Goal: Task Accomplishment & Management: Use online tool/utility

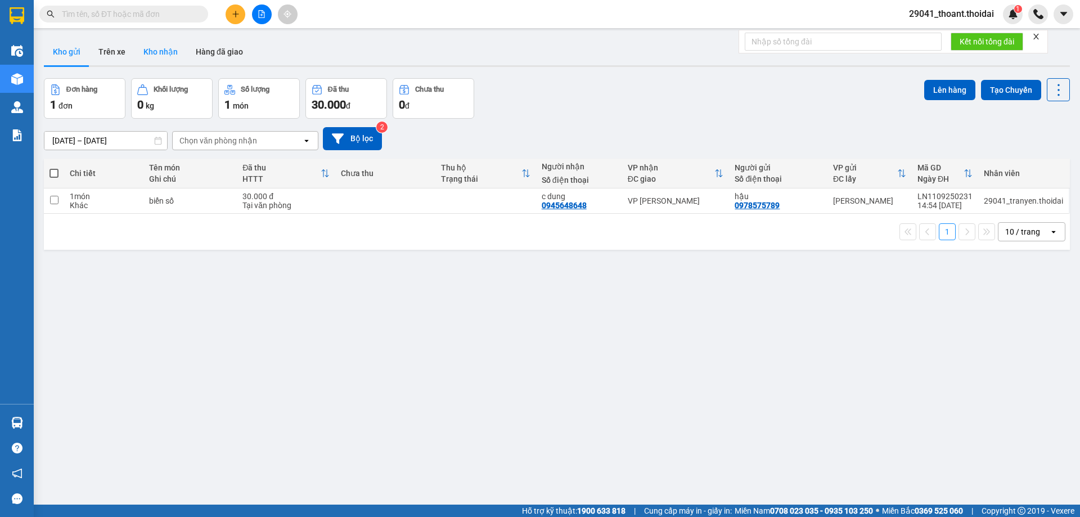
click at [158, 56] on button "Kho nhận" at bounding box center [160, 51] width 52 height 27
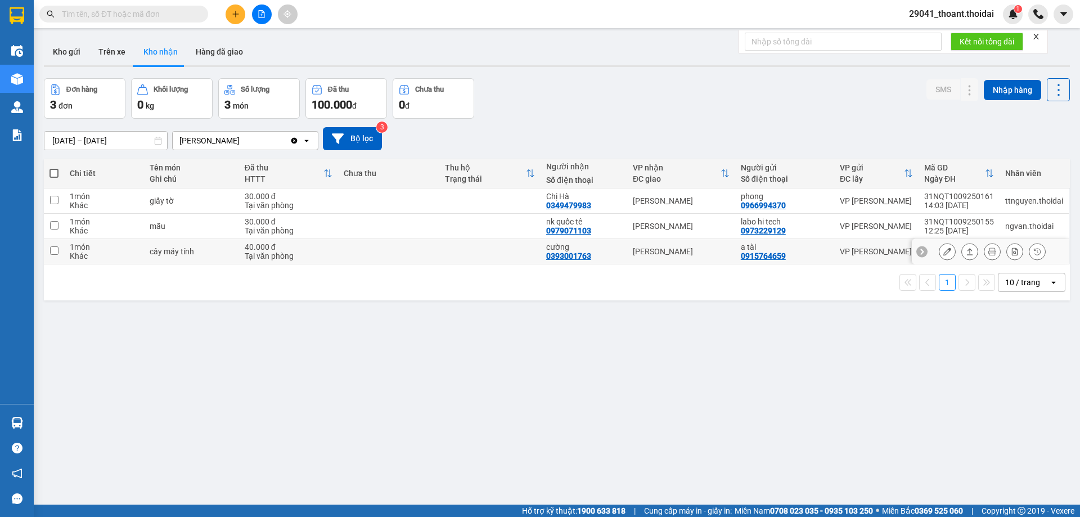
click at [56, 253] on input "checkbox" at bounding box center [54, 250] width 8 height 8
checkbox input "true"
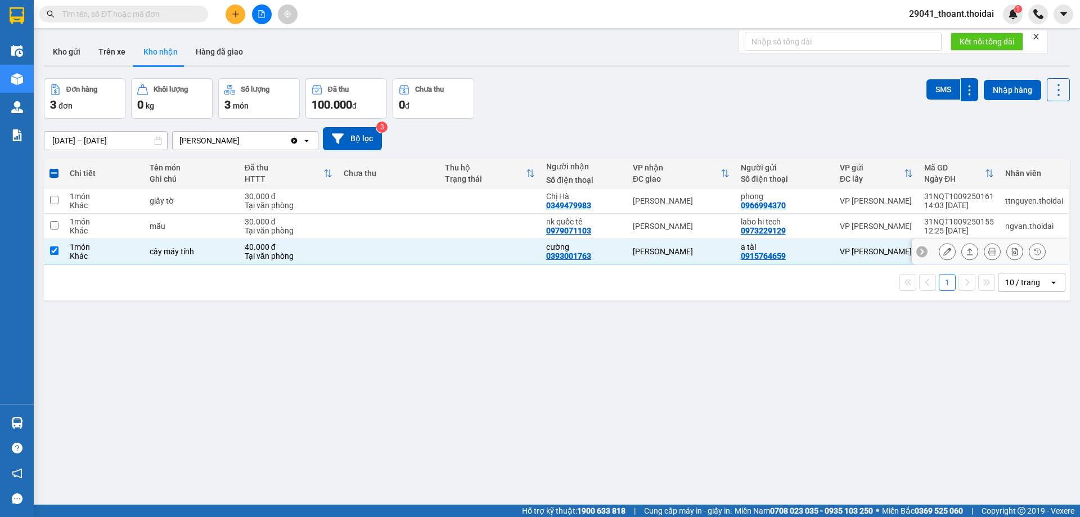
click at [943, 254] on icon at bounding box center [947, 251] width 8 height 8
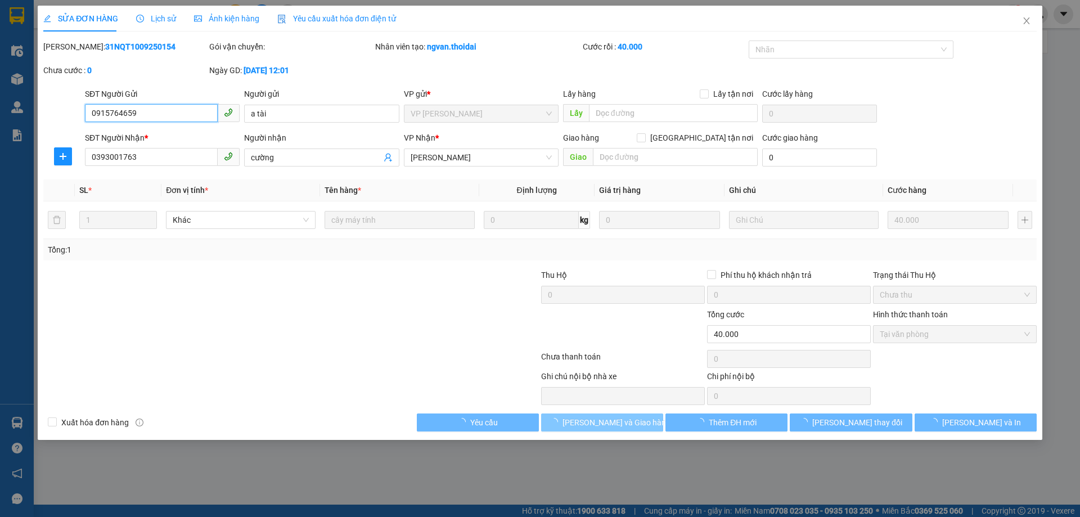
type input "0915764659"
type input "a tài"
type input "0393001763"
type input "cường"
type input "40.000"
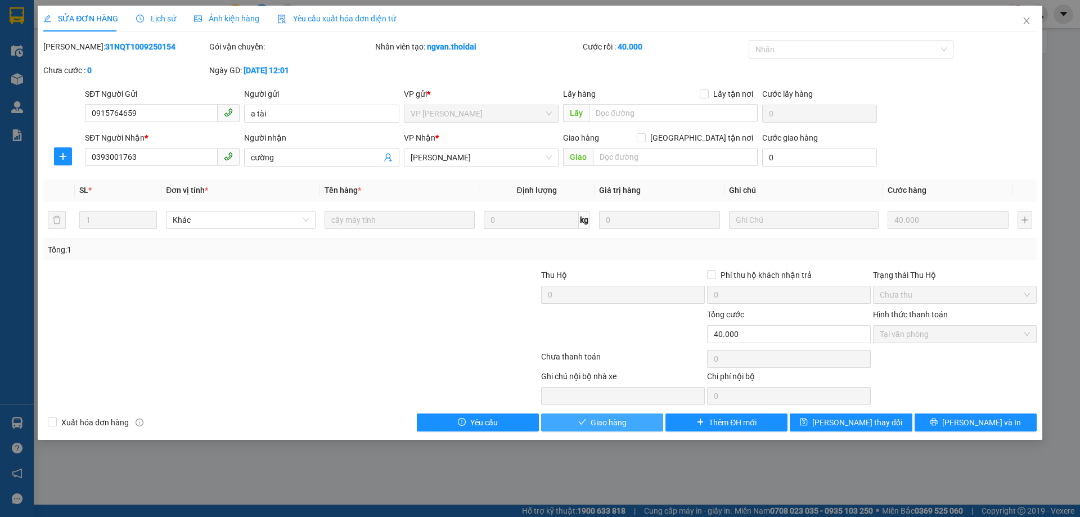
click at [601, 428] on button "Giao hàng" at bounding box center [602, 422] width 122 height 18
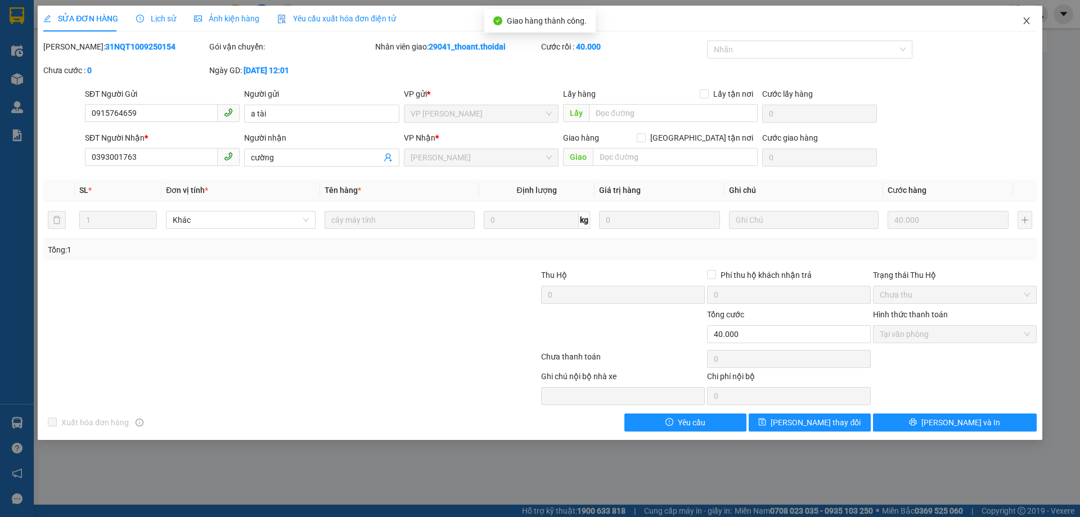
click at [1023, 19] on icon "close" at bounding box center [1026, 20] width 9 height 9
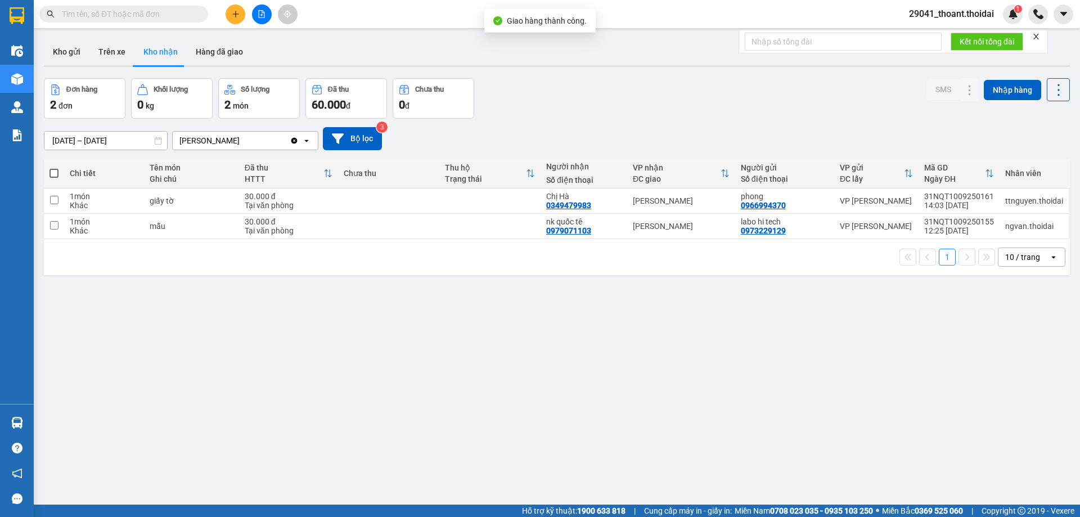
click at [367, 340] on div "ver 1.8.143 Kho gửi Trên xe Kho nhận Hàng đã giao Đơn hàng 2 đơn Khối lượng 0 k…" at bounding box center [556, 292] width 1035 height 517
click at [398, 235] on td at bounding box center [388, 226] width 101 height 25
checkbox input "true"
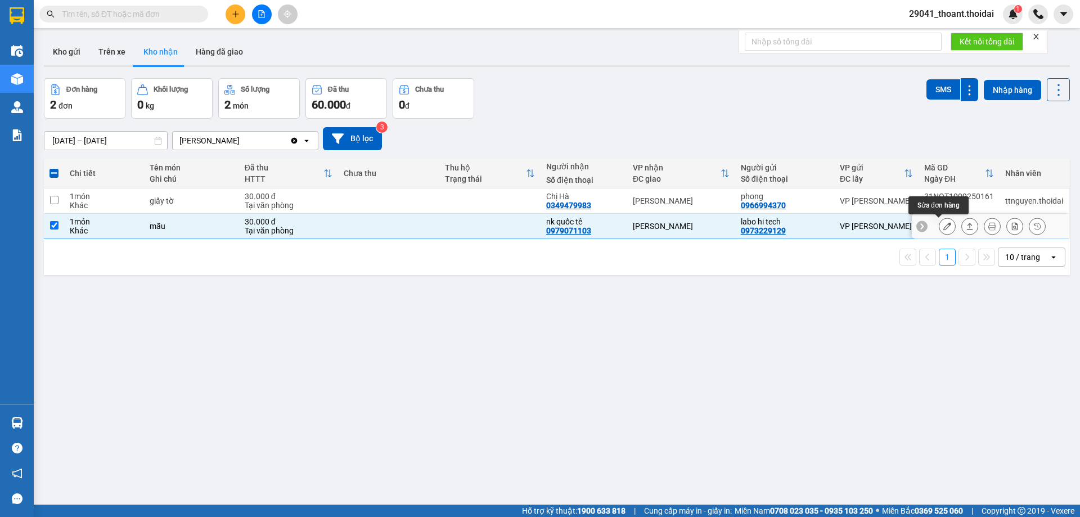
click at [943, 227] on icon at bounding box center [947, 226] width 8 height 8
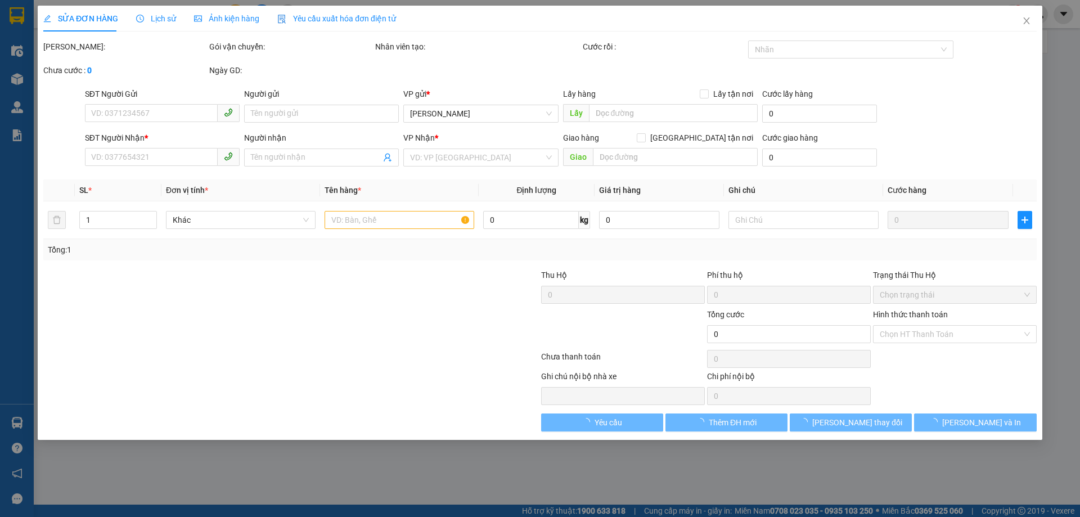
type input "0973229129"
type input "labo hi tech"
type input "0979071103"
type input "nk quốc tê"
type input "30.000"
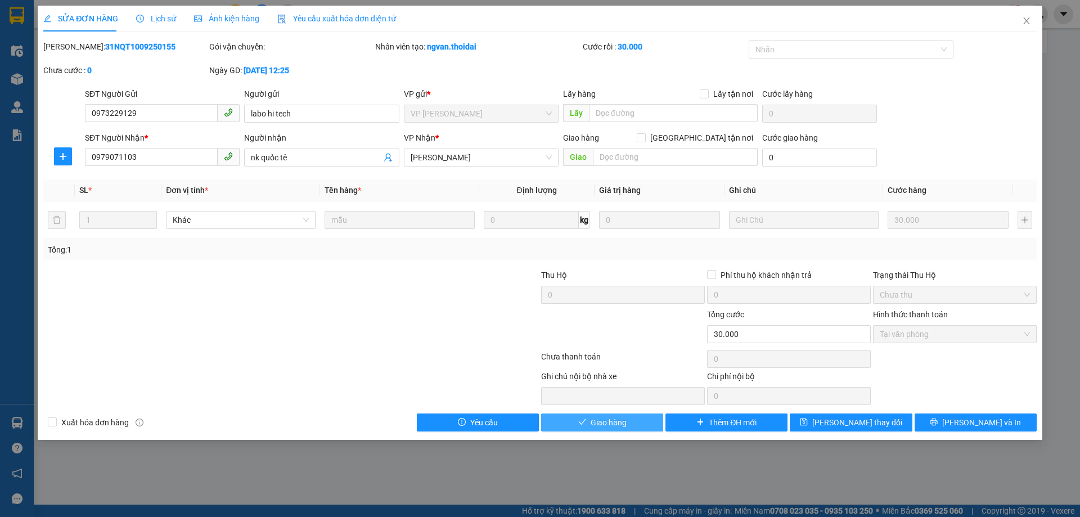
click at [595, 425] on span "Giao hàng" at bounding box center [608, 422] width 36 height 12
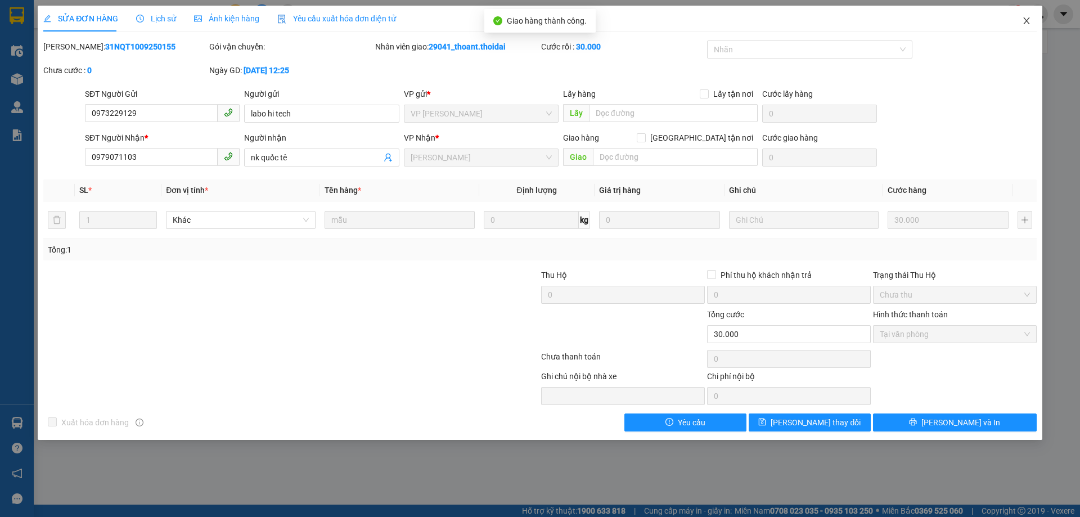
click at [1029, 16] on span "Close" at bounding box center [1025, 21] width 31 height 31
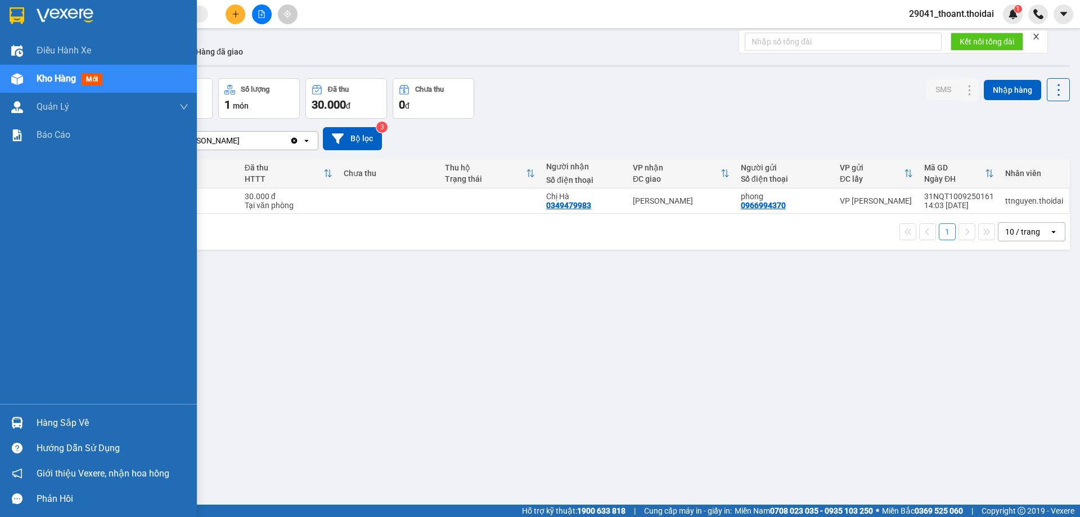
click at [76, 416] on div "Hàng sắp về" at bounding box center [113, 422] width 152 height 17
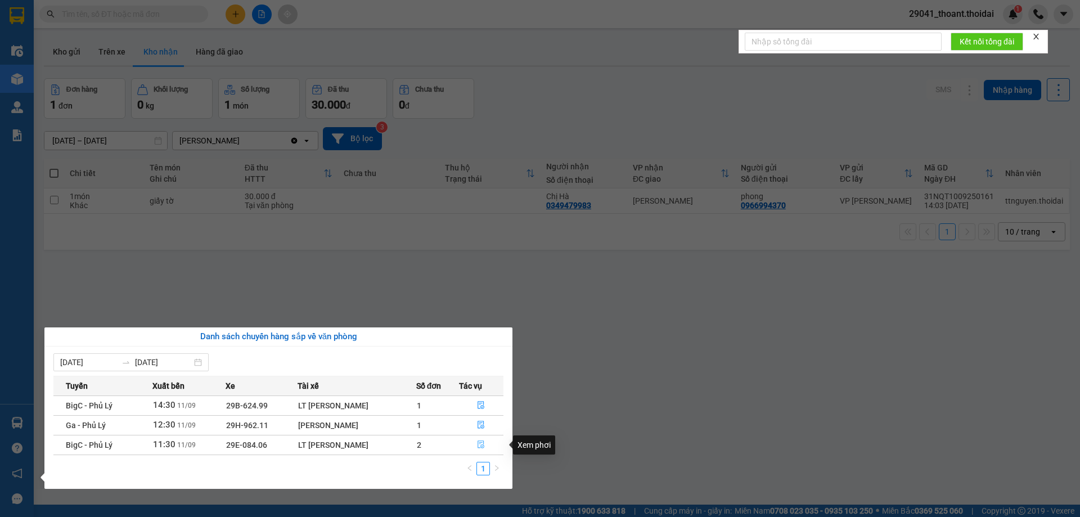
click at [479, 444] on icon "file-done" at bounding box center [481, 445] width 7 height 8
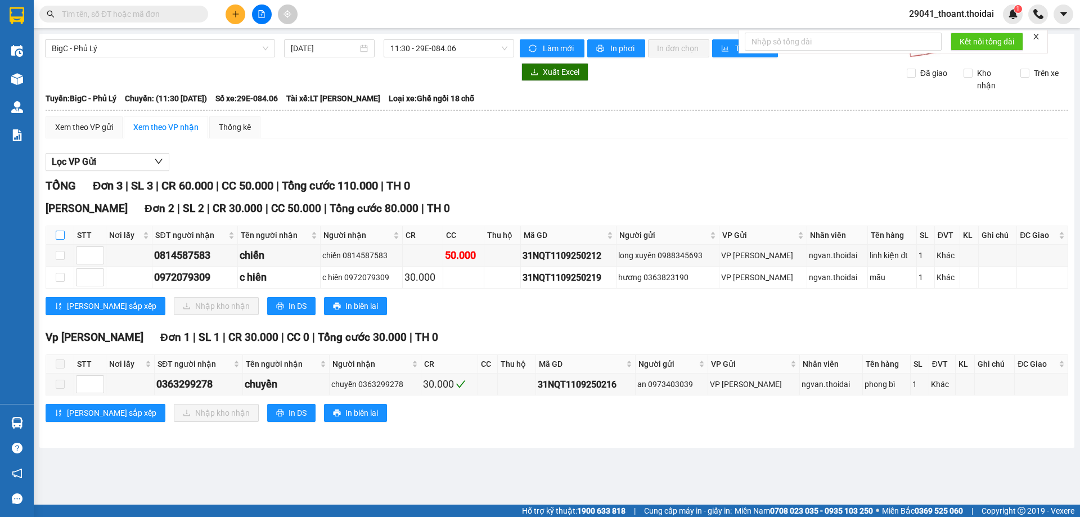
click at [60, 235] on input "checkbox" at bounding box center [60, 235] width 9 height 9
checkbox input "true"
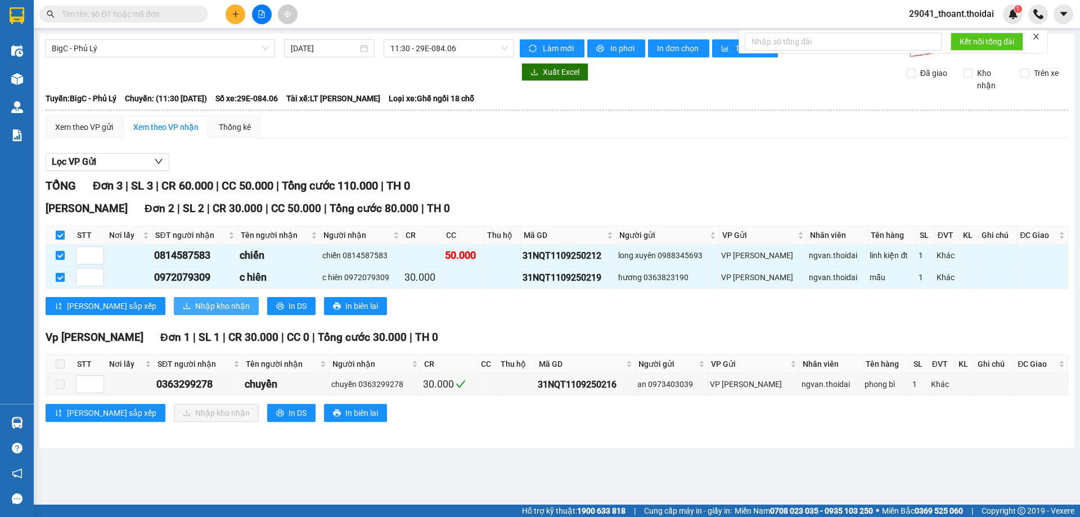
drag, startPoint x: 159, startPoint y: 306, endPoint x: 143, endPoint y: 308, distance: 15.2
click at [195, 306] on span "Nhập kho nhận" at bounding box center [222, 306] width 55 height 12
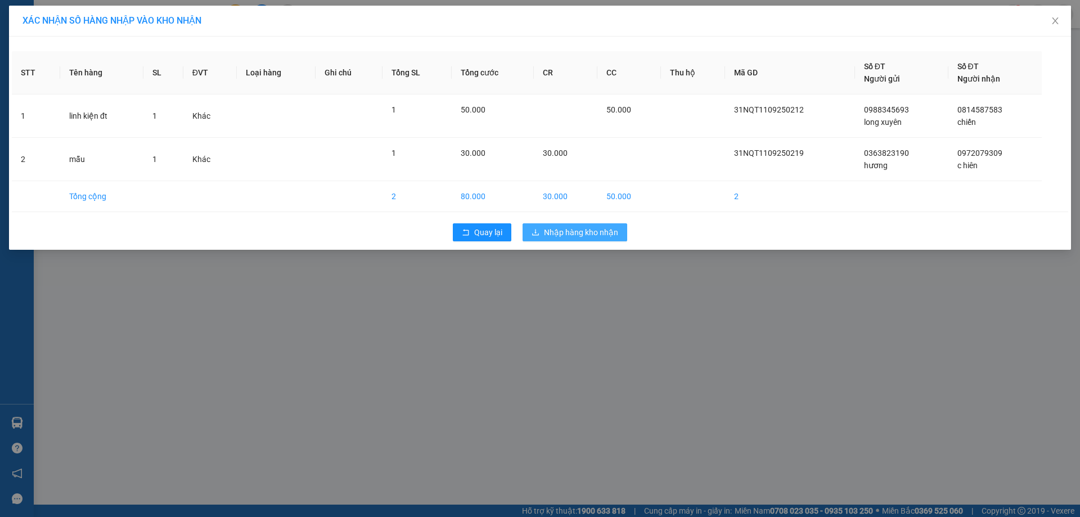
click at [554, 235] on span "Nhập hàng kho nhận" at bounding box center [581, 232] width 74 height 12
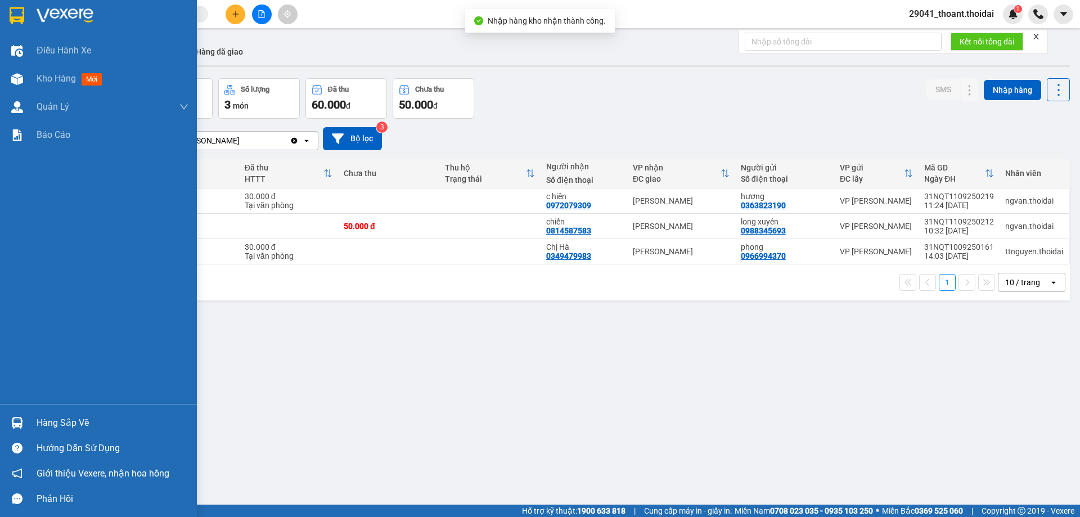
click at [28, 421] on div "Hàng sắp về" at bounding box center [98, 422] width 197 height 25
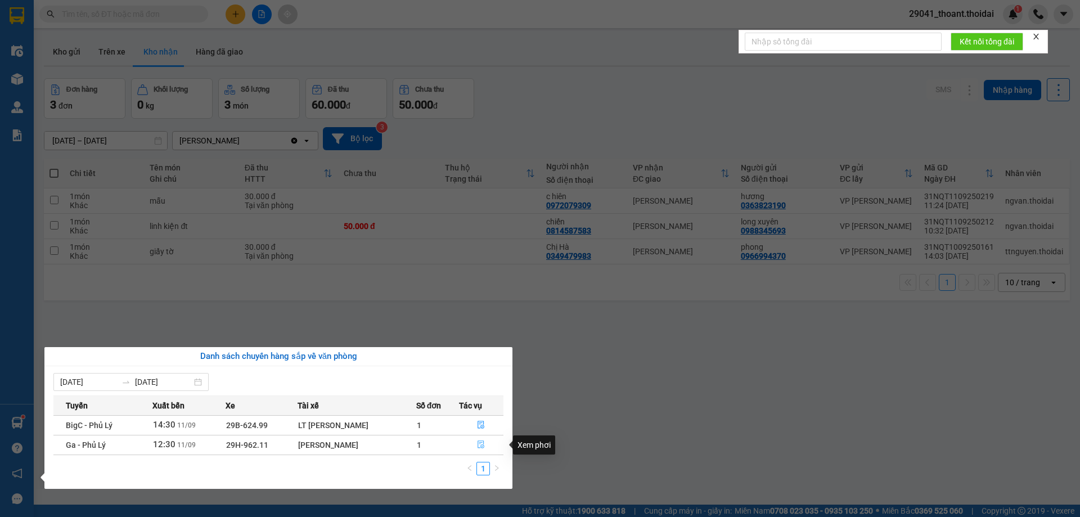
click at [481, 443] on icon "file-done" at bounding box center [481, 444] width 8 height 8
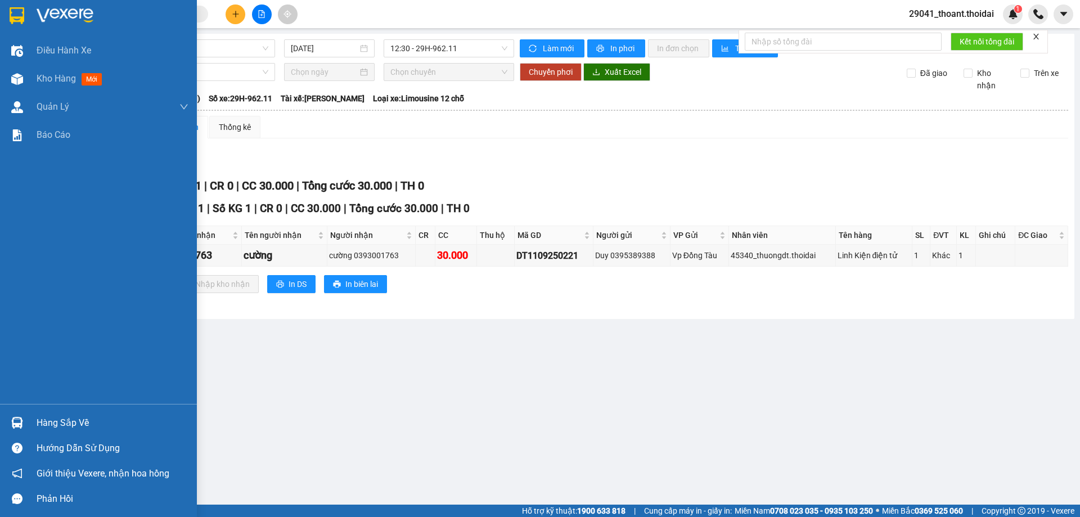
click at [20, 418] on img at bounding box center [17, 423] width 12 height 12
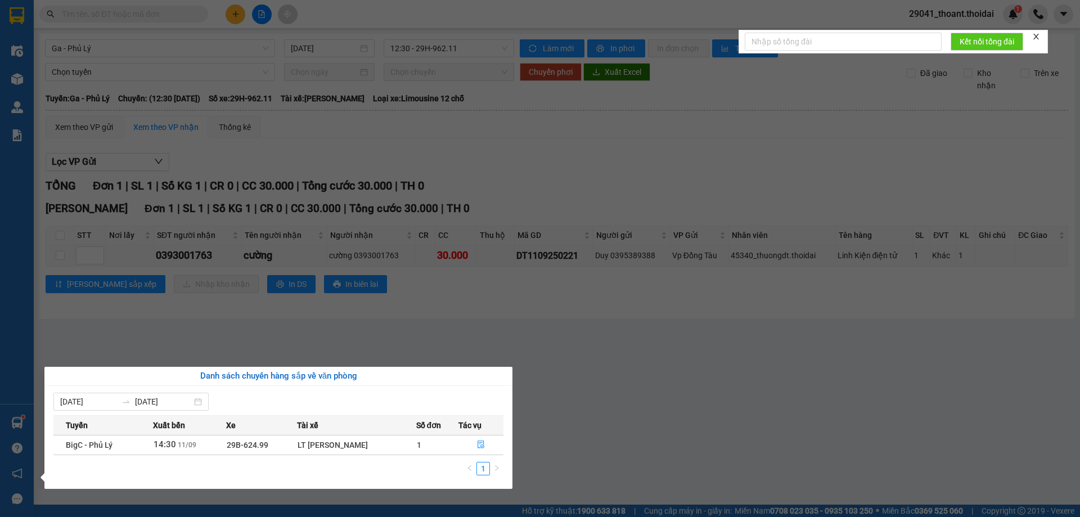
click at [686, 401] on section "Kết quả tìm kiếm ( 0 ) Bộ lọc No Data 29041_thoant.thoidai 1 Điều hành xe Kho h…" at bounding box center [540, 258] width 1080 height 517
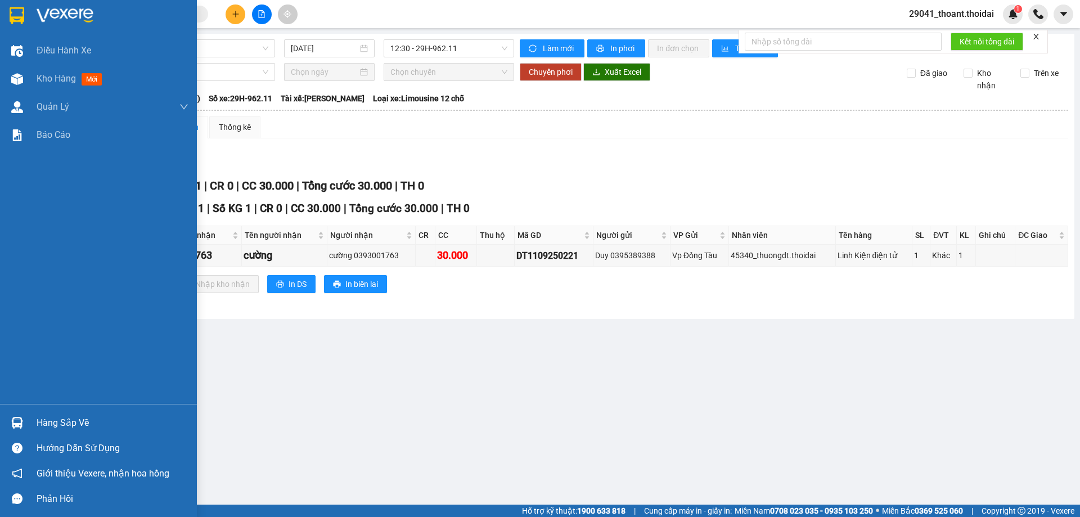
click at [11, 12] on img at bounding box center [17, 15] width 15 height 17
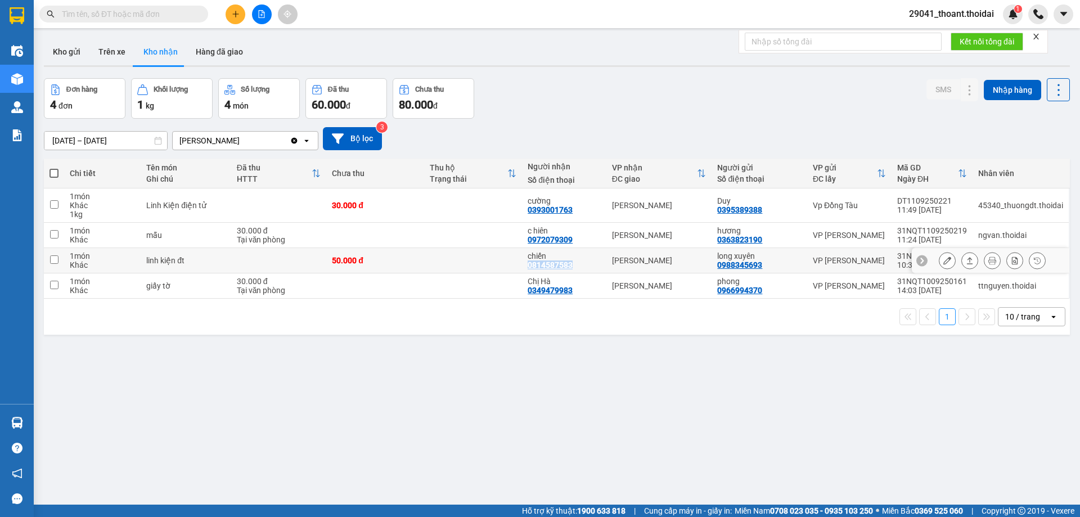
drag, startPoint x: 523, startPoint y: 265, endPoint x: 581, endPoint y: 268, distance: 58.0
click at [581, 268] on td "chiến 0814587583" at bounding box center [564, 260] width 84 height 25
checkbox input "true"
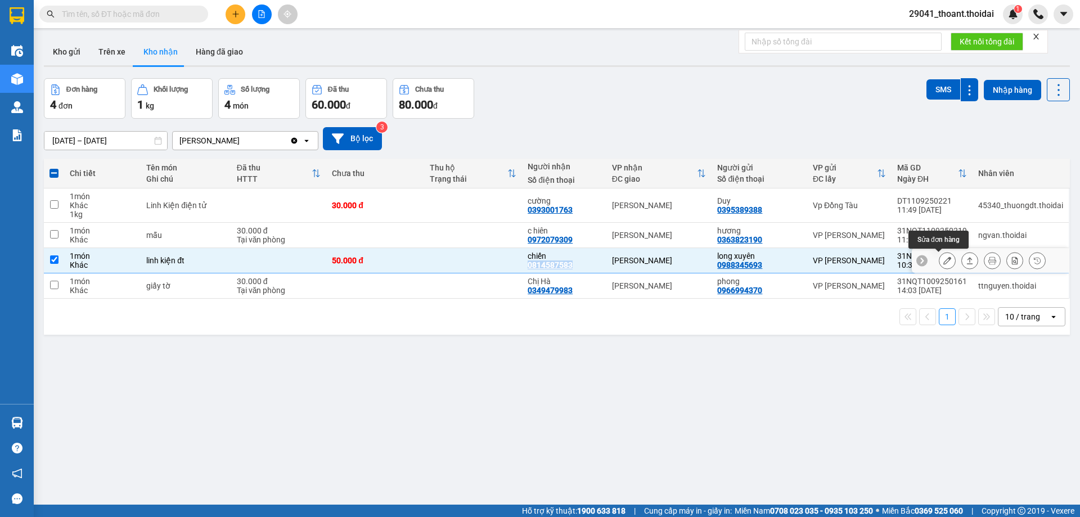
click at [943, 260] on icon at bounding box center [947, 260] width 8 height 8
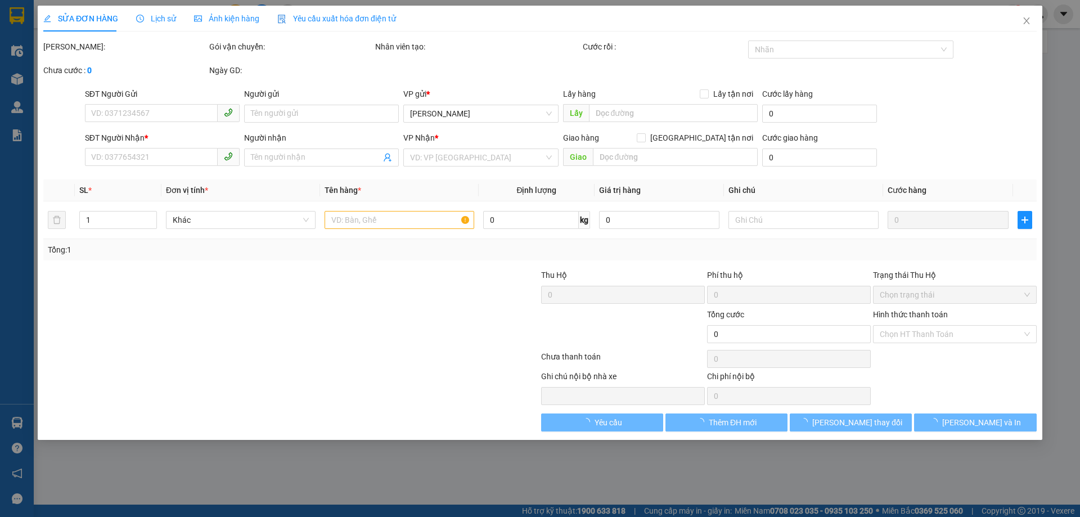
type input "0988345693"
type input "long xuyên"
type input "0814587583"
type input "chiến"
type input "50.000"
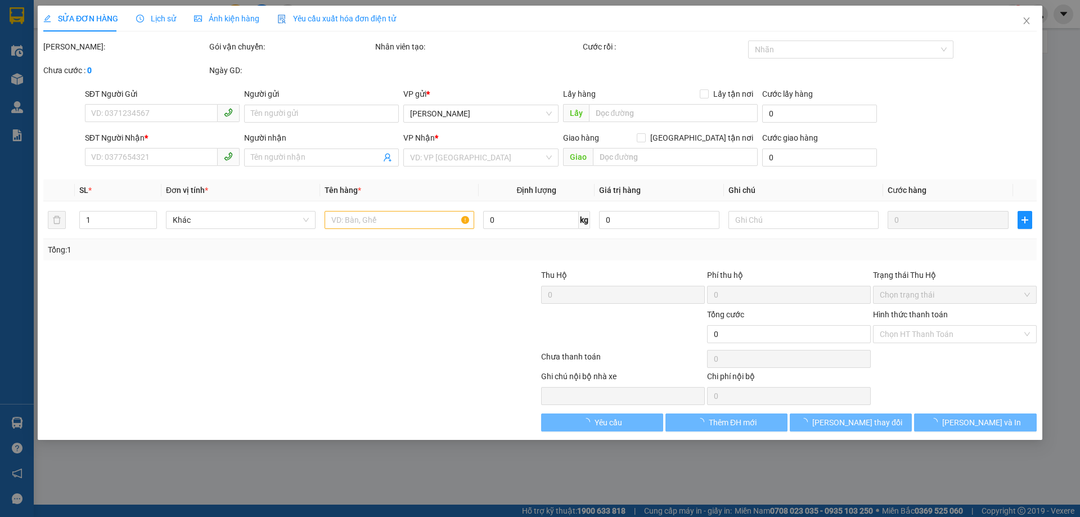
type input "50.000"
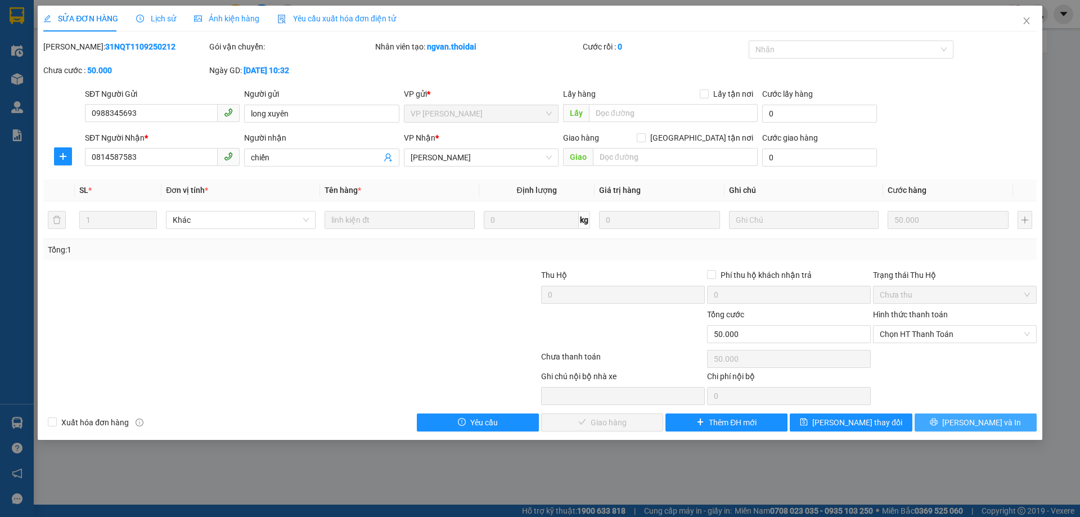
click at [962, 426] on button "[PERSON_NAME] và In" at bounding box center [975, 422] width 122 height 18
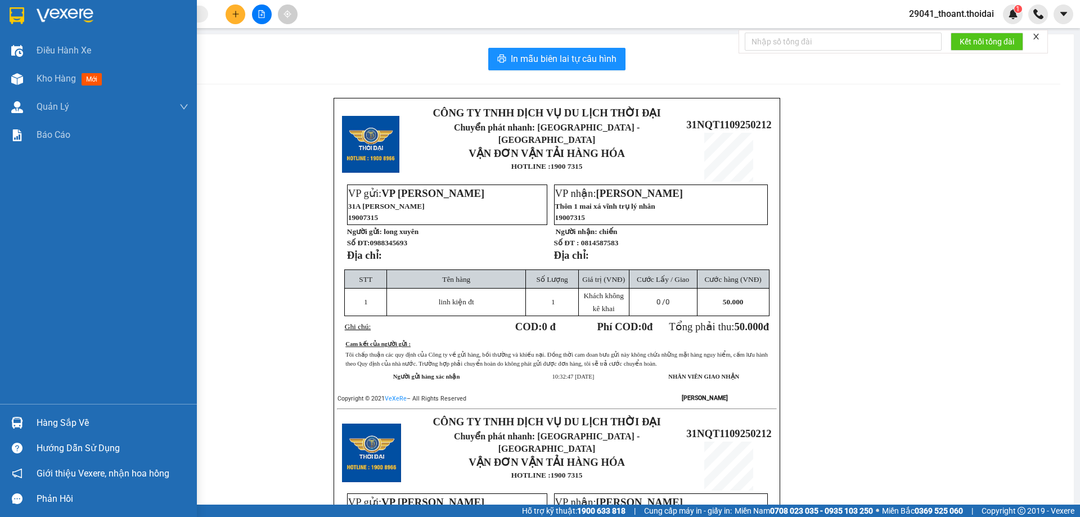
click at [29, 21] on div at bounding box center [98, 18] width 197 height 37
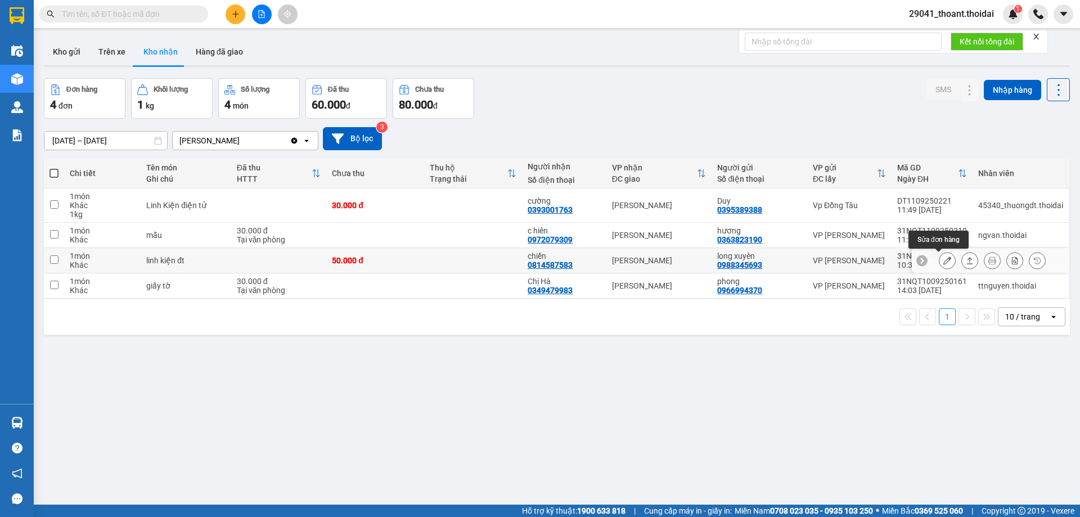
click at [943, 263] on icon at bounding box center [947, 260] width 8 height 8
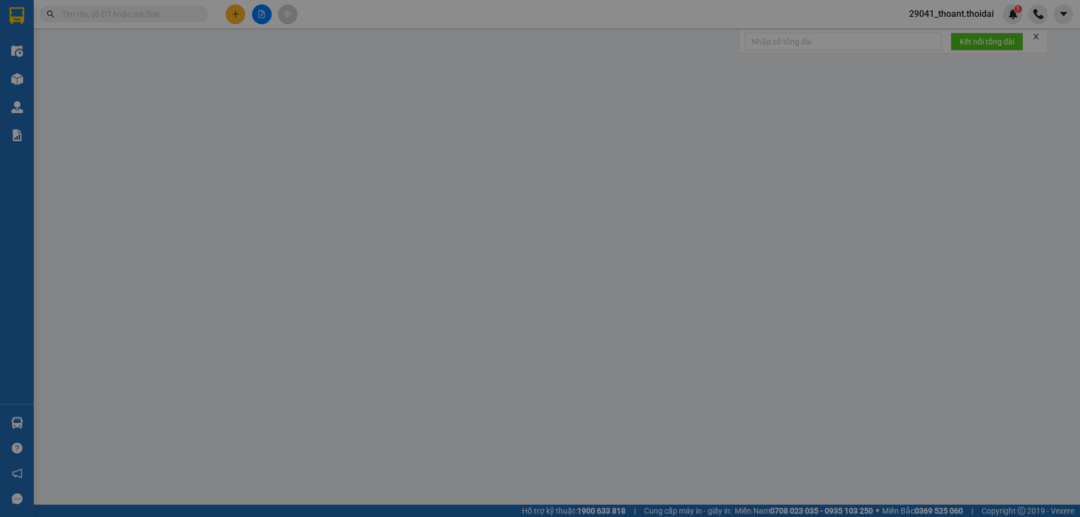
type input "0988345693"
type input "long xuyên"
type input "0814587583"
type input "chiến"
type input "50.000"
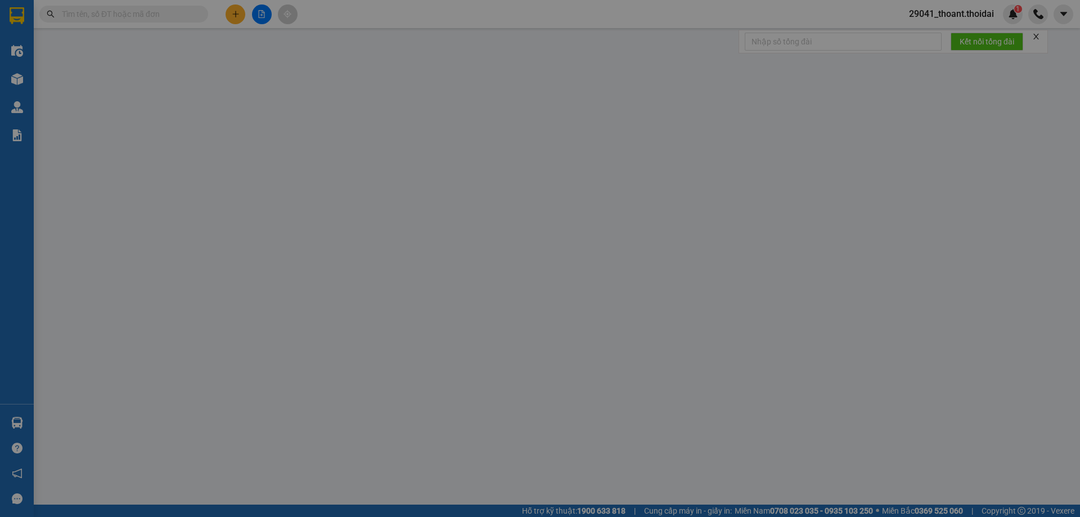
type input "50.000"
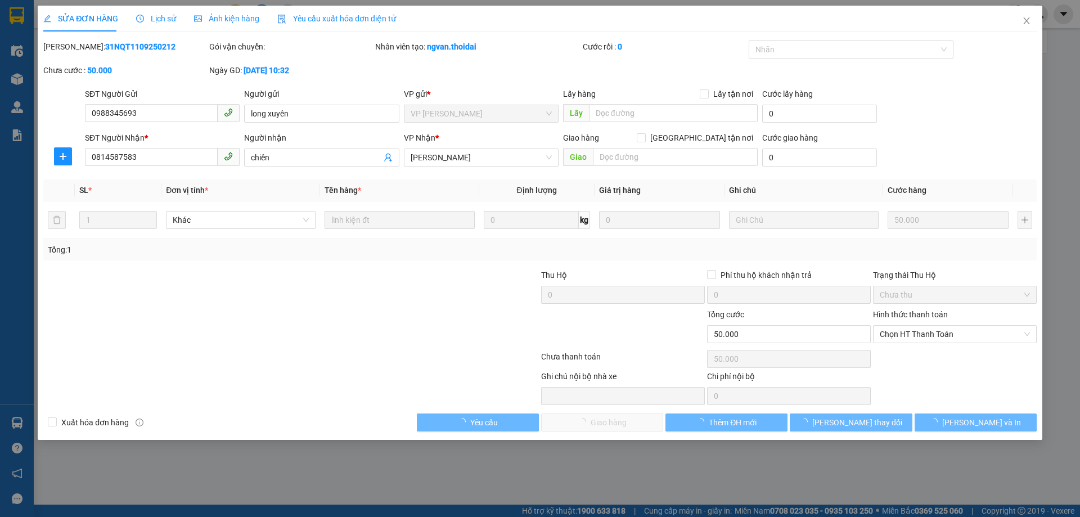
click at [162, 27] on div "Lịch sử" at bounding box center [156, 19] width 40 height 26
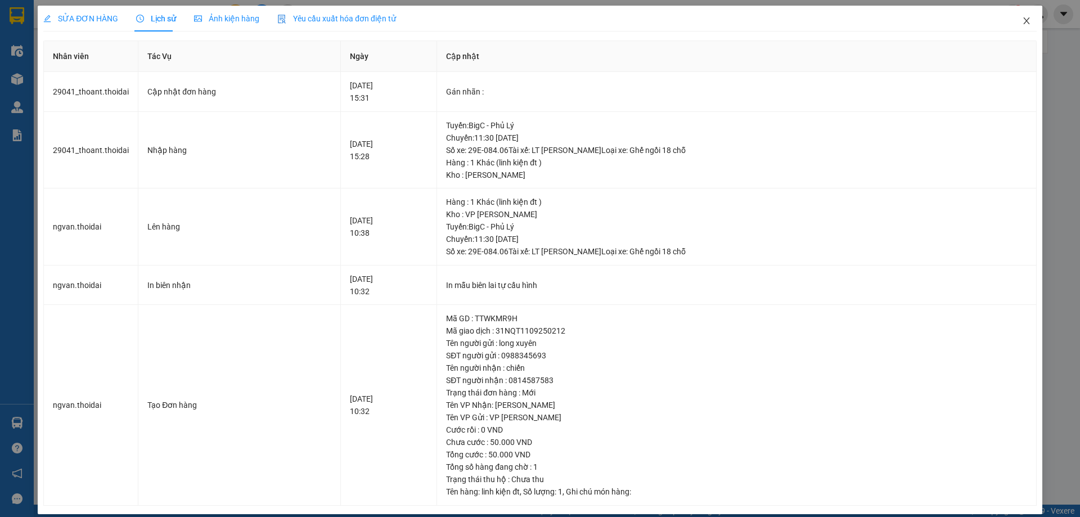
click at [1022, 22] on icon "close" at bounding box center [1026, 20] width 9 height 9
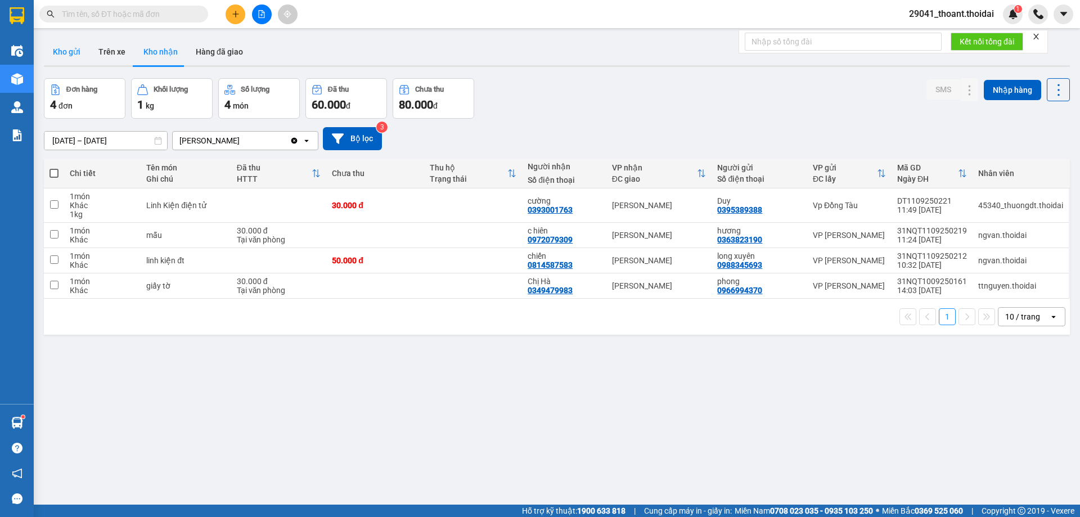
click at [73, 52] on button "Kho gửi" at bounding box center [67, 51] width 46 height 27
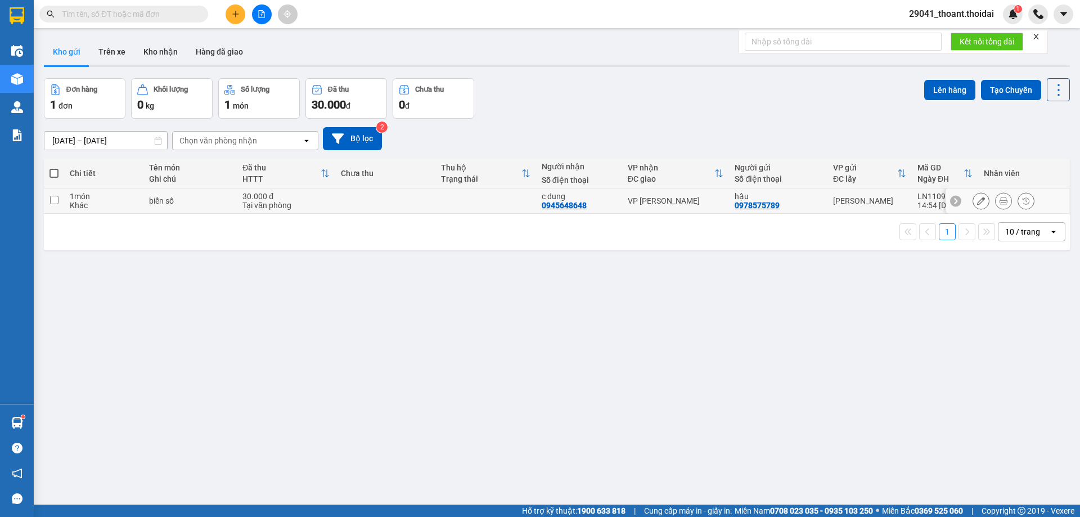
click at [143, 207] on td "biển số" at bounding box center [189, 200] width 93 height 25
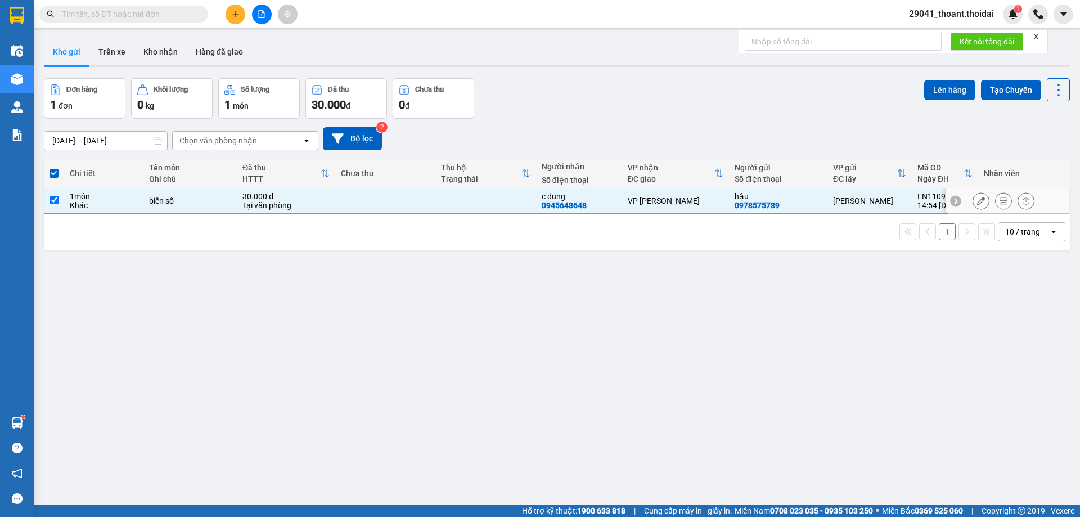
click at [143, 207] on td "biển số" at bounding box center [189, 200] width 93 height 25
checkbox input "false"
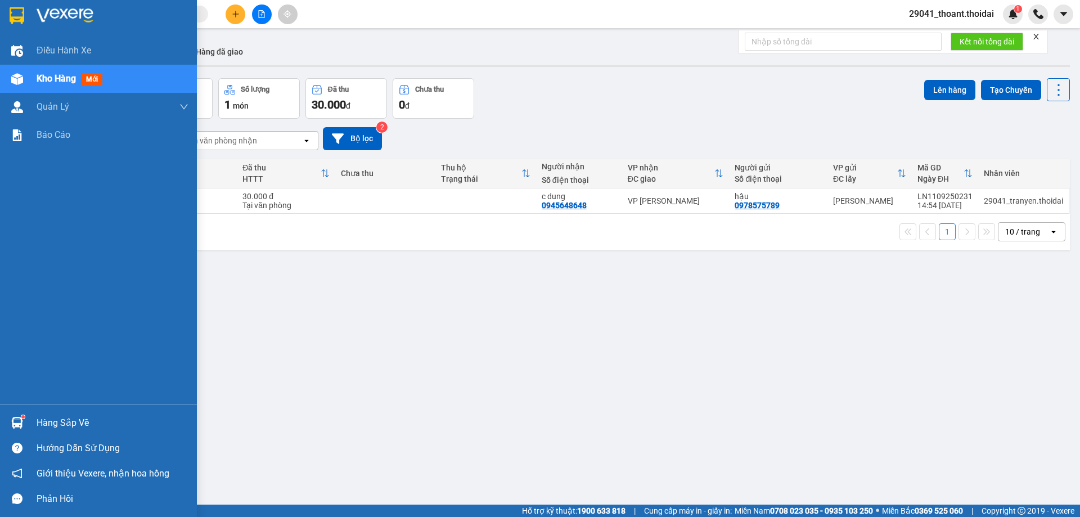
click at [16, 425] on img at bounding box center [17, 423] width 12 height 12
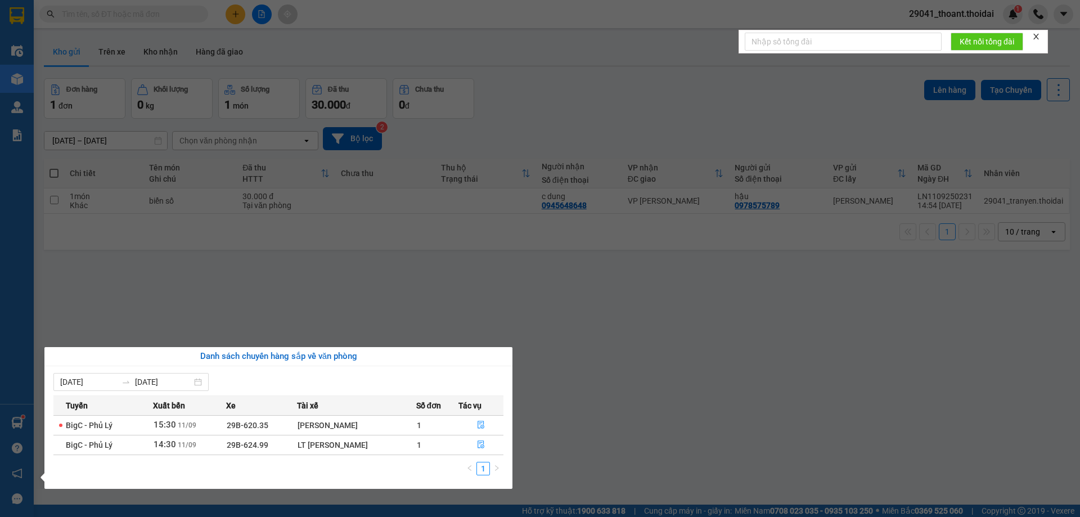
click at [682, 286] on section "Kết quả tìm kiếm ( 0 ) Bộ lọc No Data 29041_thoant.thoidai 1 Điều hành xe Kho h…" at bounding box center [540, 258] width 1080 height 517
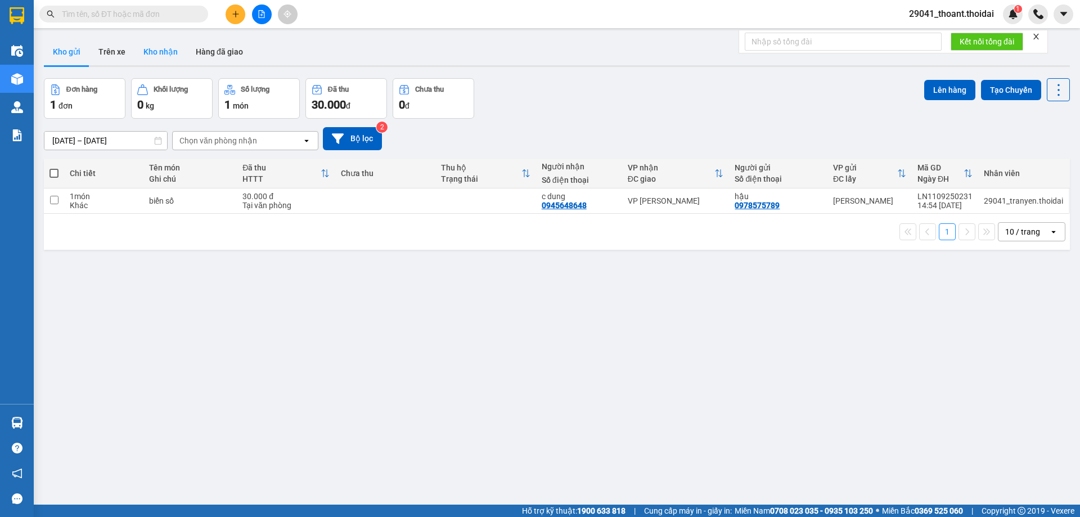
click at [161, 52] on button "Kho nhận" at bounding box center [160, 51] width 52 height 27
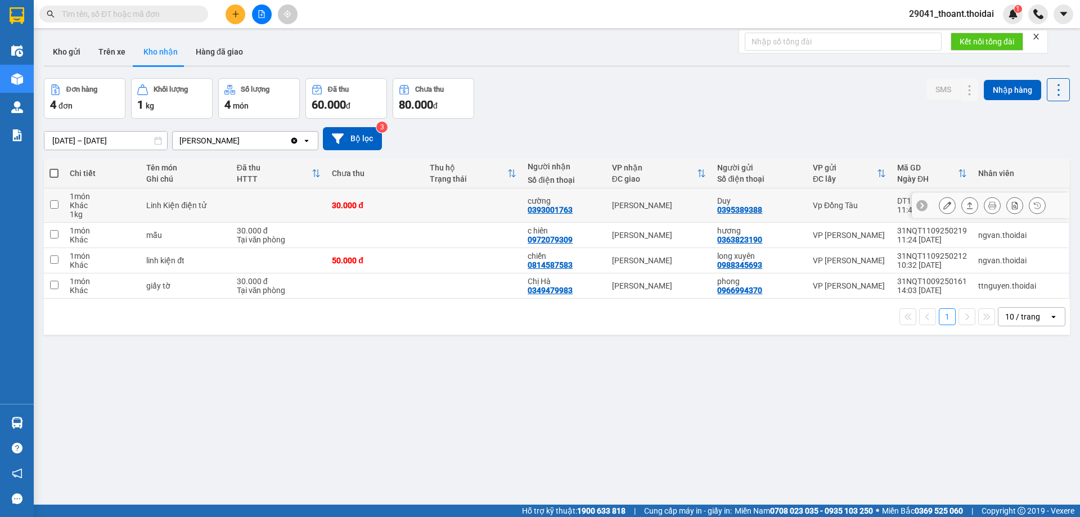
click at [213, 204] on div "Linh Kiện điện tử" at bounding box center [185, 205] width 79 height 9
checkbox input "true"
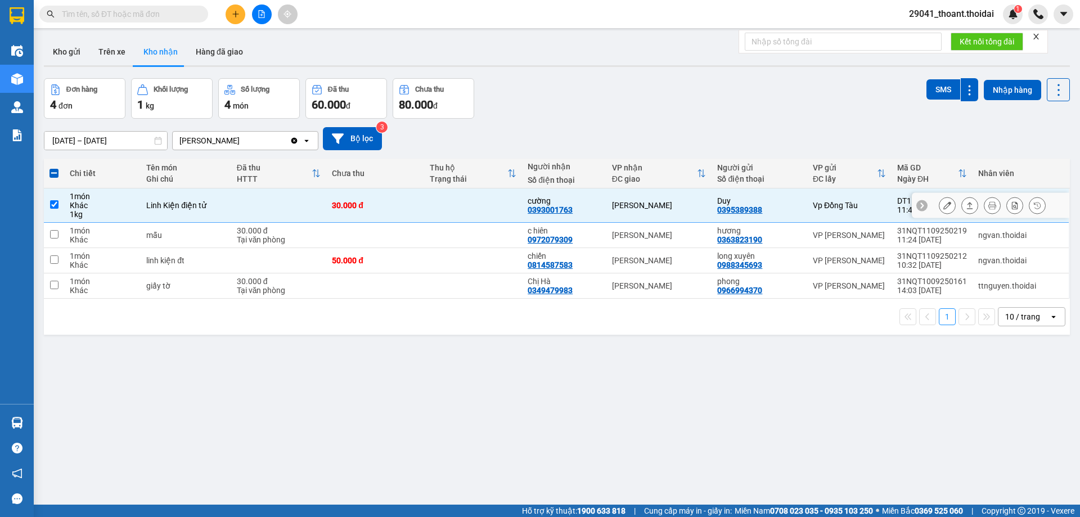
click at [939, 204] on button at bounding box center [947, 206] width 16 height 20
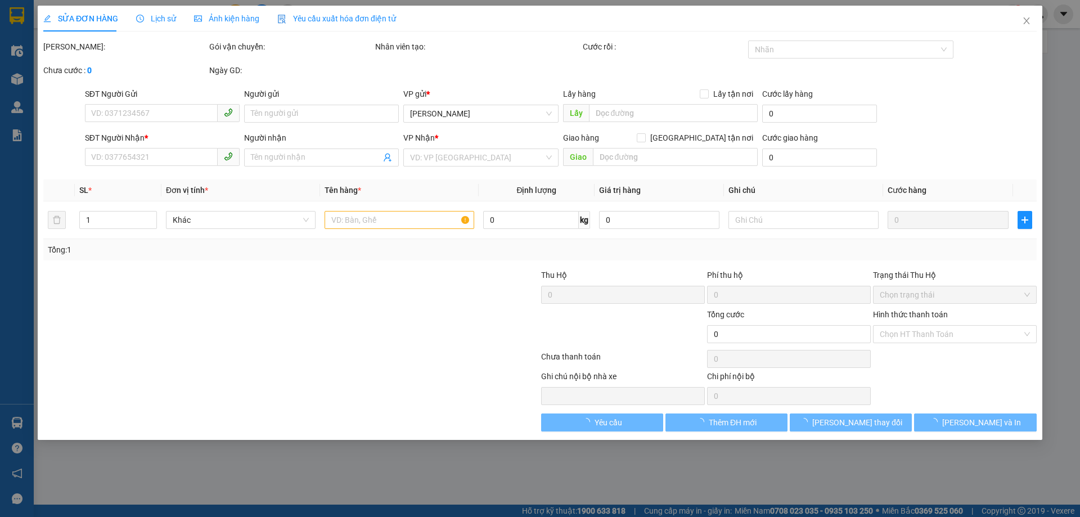
type input "0395389388"
type input "Duy"
type input "0393001763"
type input "cường"
type input "30.000"
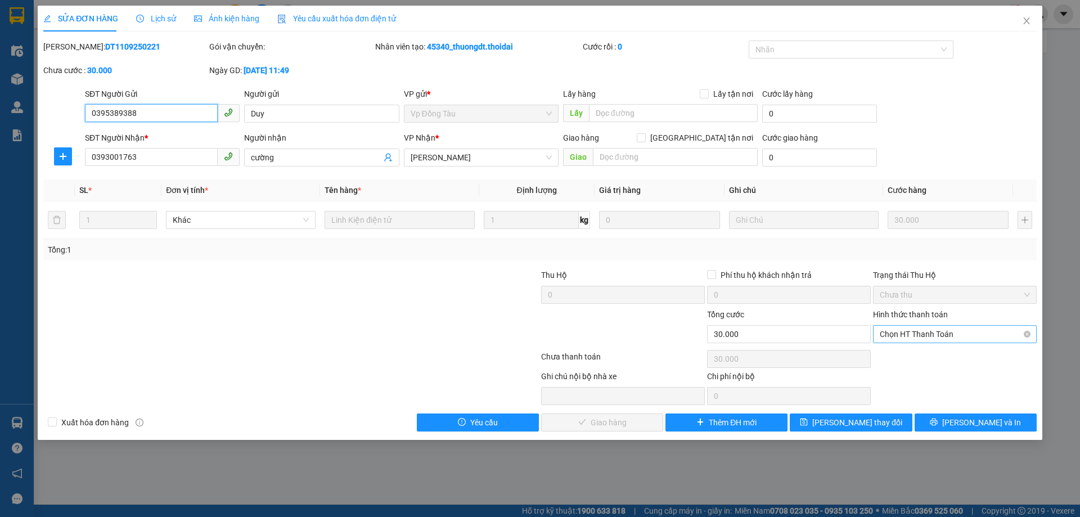
click at [942, 332] on span "Chọn HT Thanh Toán" at bounding box center [954, 334] width 150 height 17
click at [923, 355] on div "Tại văn phòng" at bounding box center [954, 356] width 150 height 12
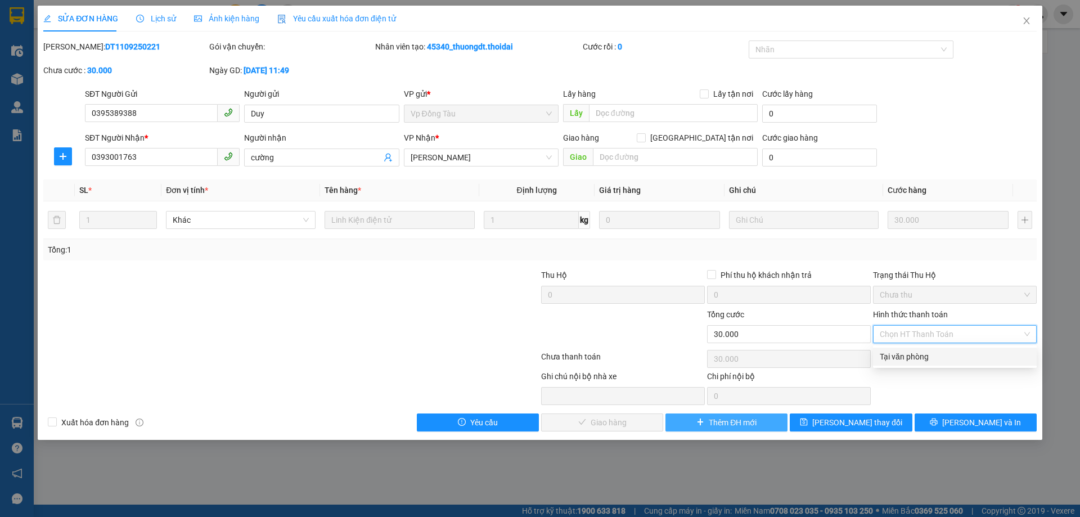
type input "0"
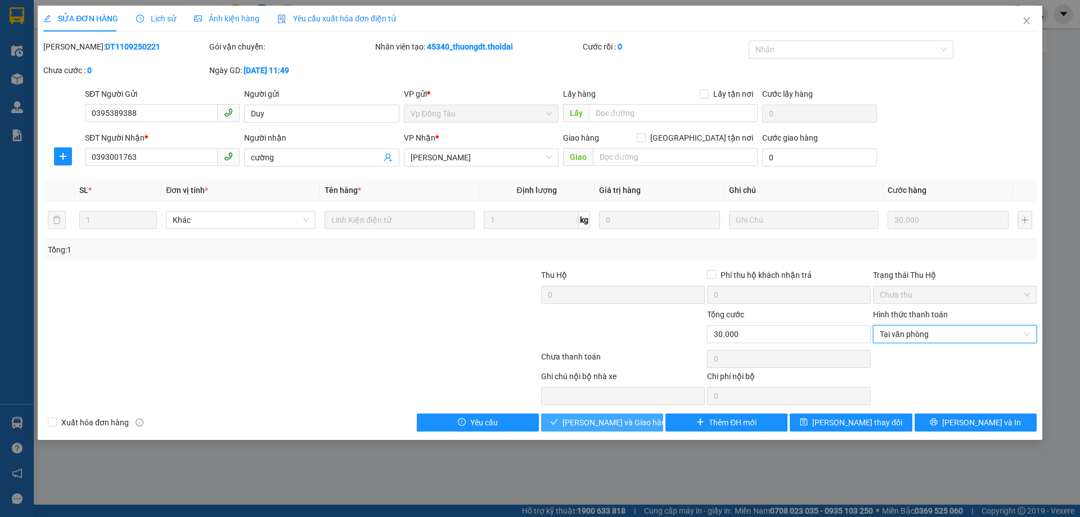
click at [654, 425] on button "[PERSON_NAME] và Giao hàng" at bounding box center [602, 422] width 122 height 18
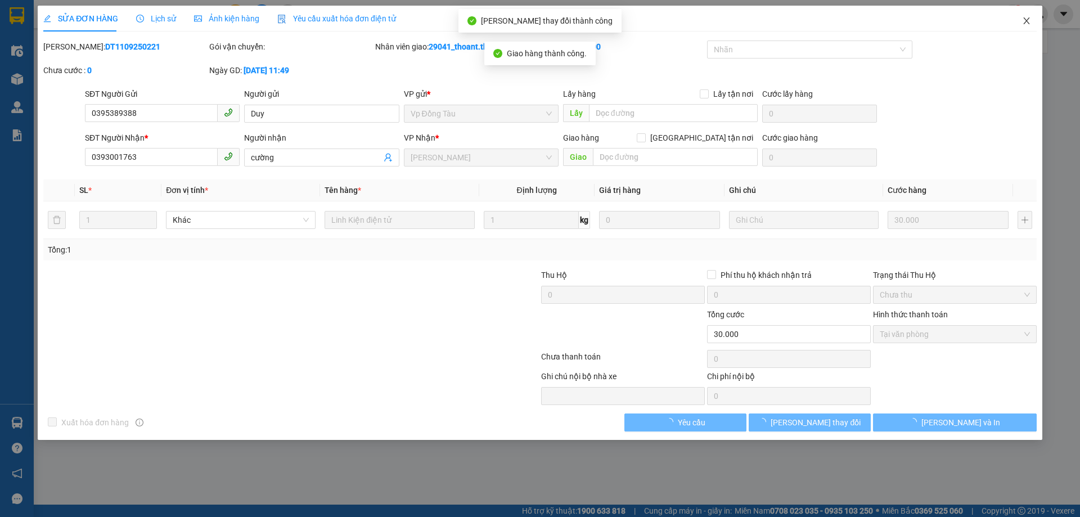
click at [1026, 23] on icon "close" at bounding box center [1026, 20] width 9 height 9
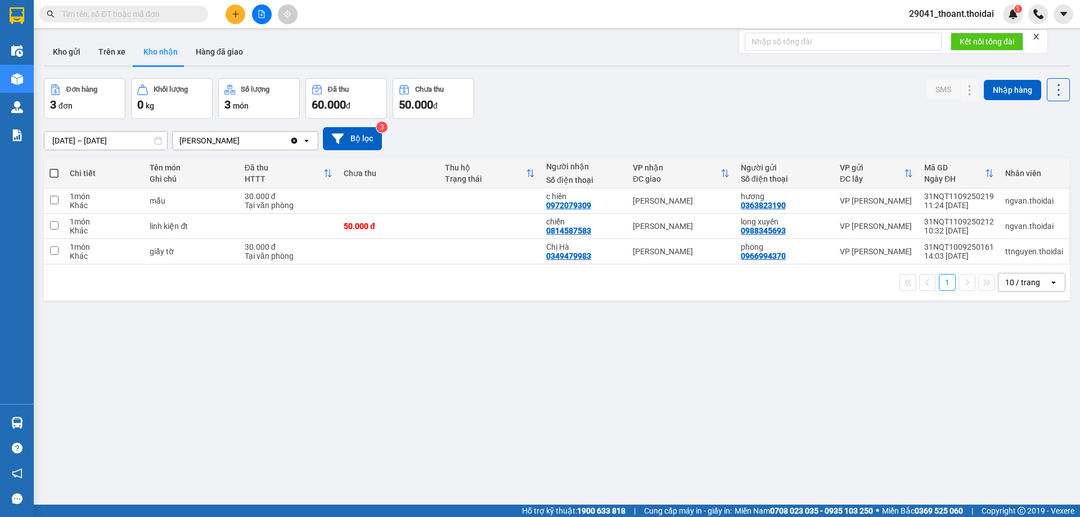
click at [70, 45] on button "Kho gửi" at bounding box center [67, 51] width 46 height 27
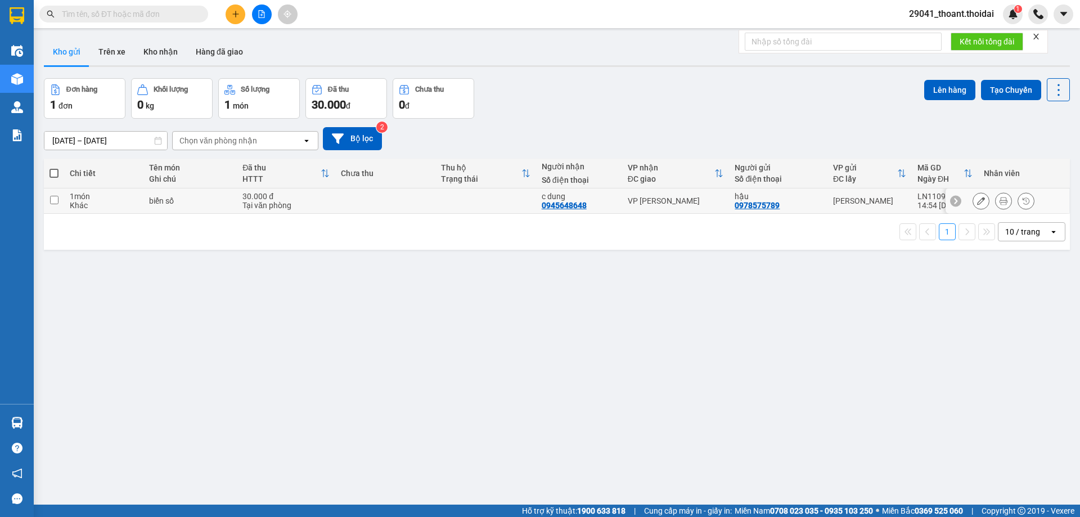
click at [123, 204] on div "Khác" at bounding box center [104, 205] width 68 height 9
checkbox input "true"
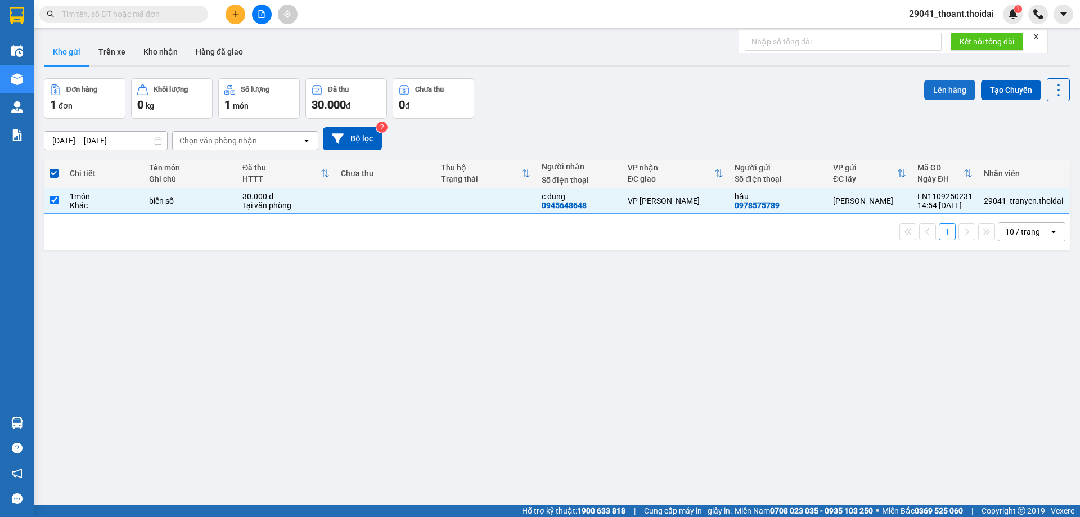
click at [953, 87] on button "Lên hàng" at bounding box center [949, 90] width 51 height 20
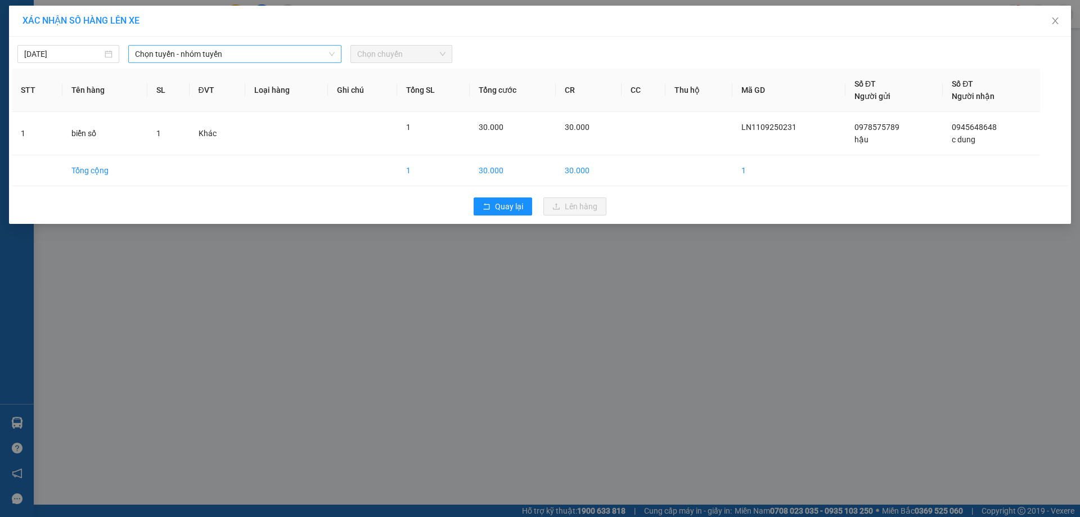
click at [194, 49] on span "Chọn tuyến - nhóm tuyến" at bounding box center [235, 54] width 200 height 17
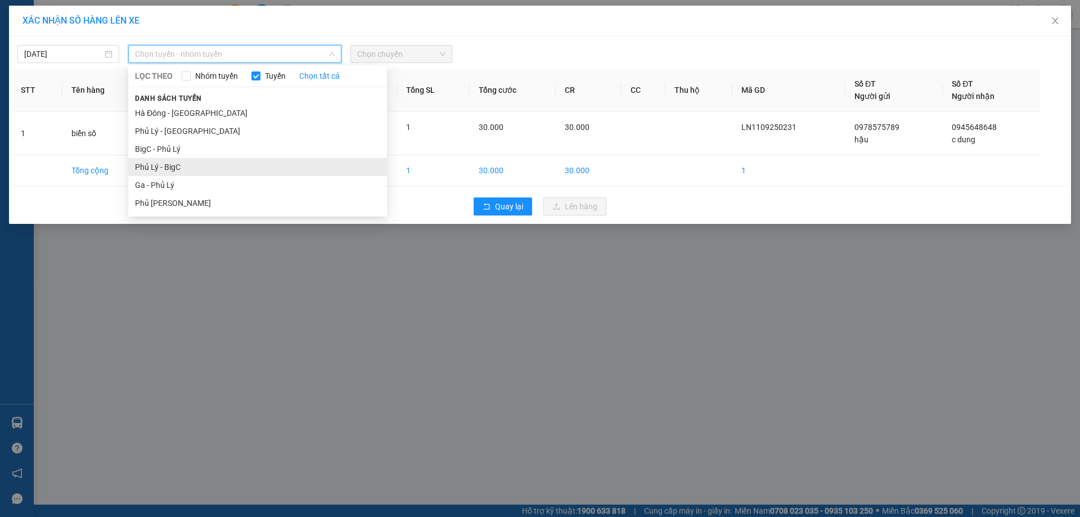
click at [202, 166] on li "Phủ Lý - BigC" at bounding box center [257, 167] width 259 height 18
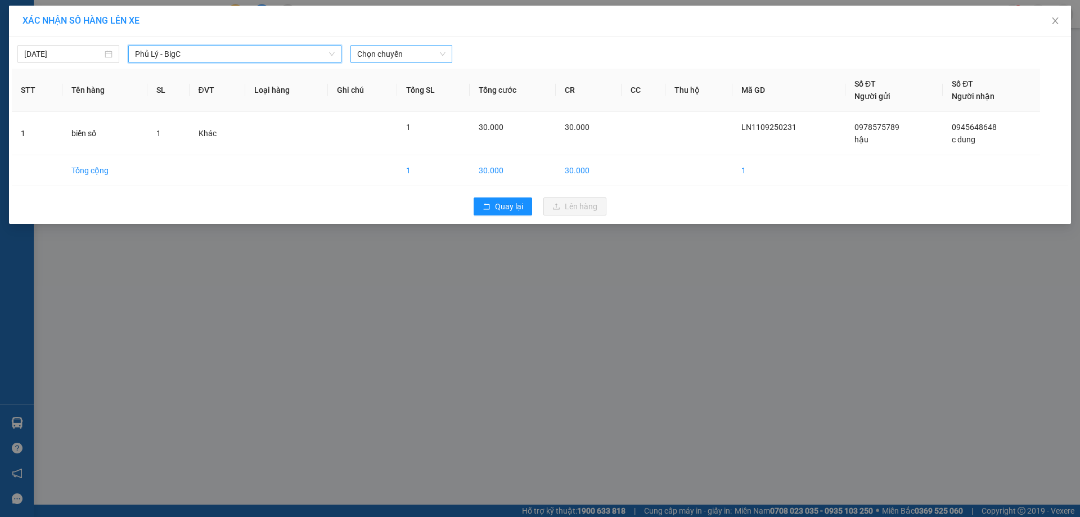
click at [380, 52] on span "Chọn chuyến" at bounding box center [401, 54] width 88 height 17
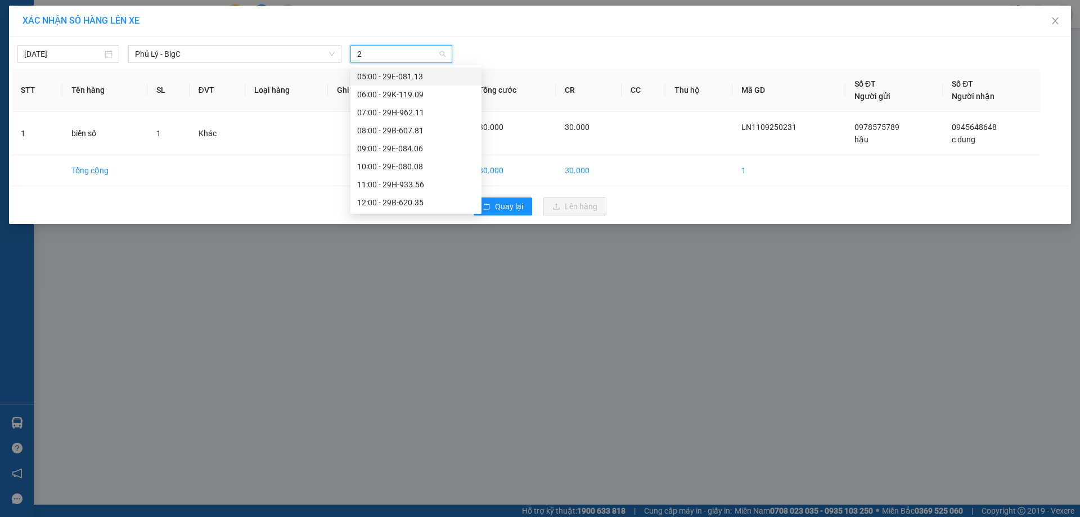
type input "27"
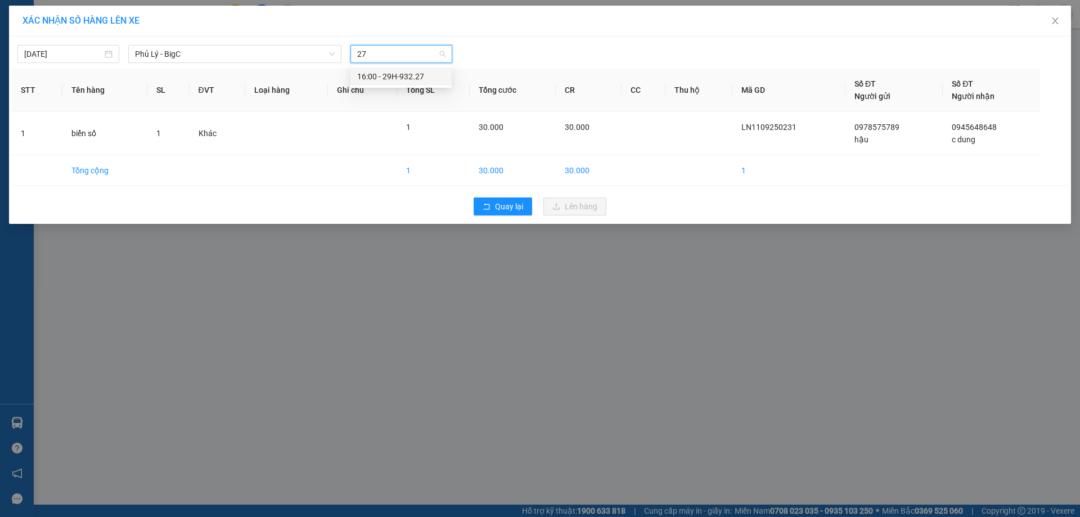
drag, startPoint x: 398, startPoint y: 79, endPoint x: 460, endPoint y: 118, distance: 73.5
click at [398, 80] on div "16:00 - 29H-932.27" at bounding box center [401, 76] width 88 height 12
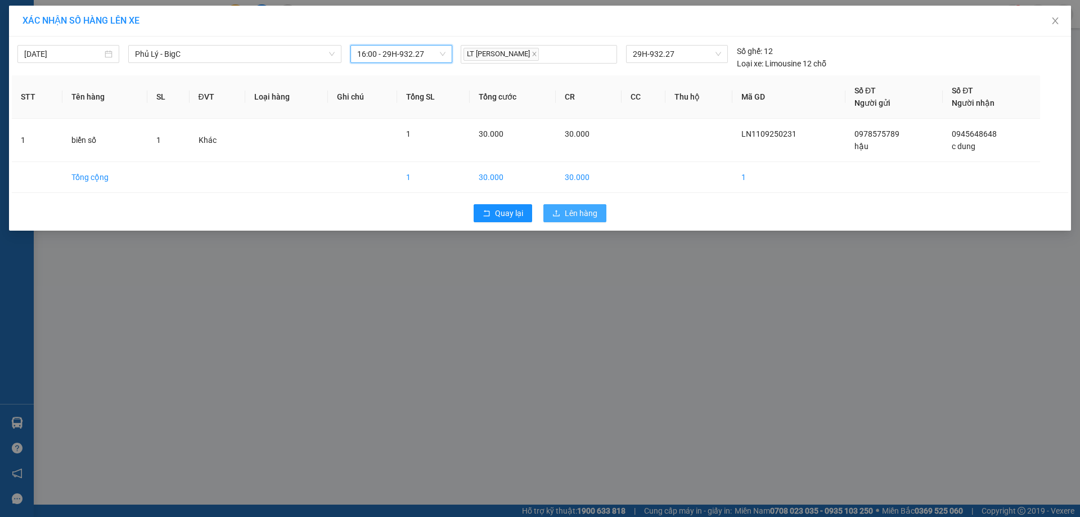
drag, startPoint x: 558, startPoint y: 214, endPoint x: 545, endPoint y: 216, distance: 13.7
click at [559, 214] on icon "upload" at bounding box center [556, 213] width 8 height 8
